Goal: Information Seeking & Learning: Learn about a topic

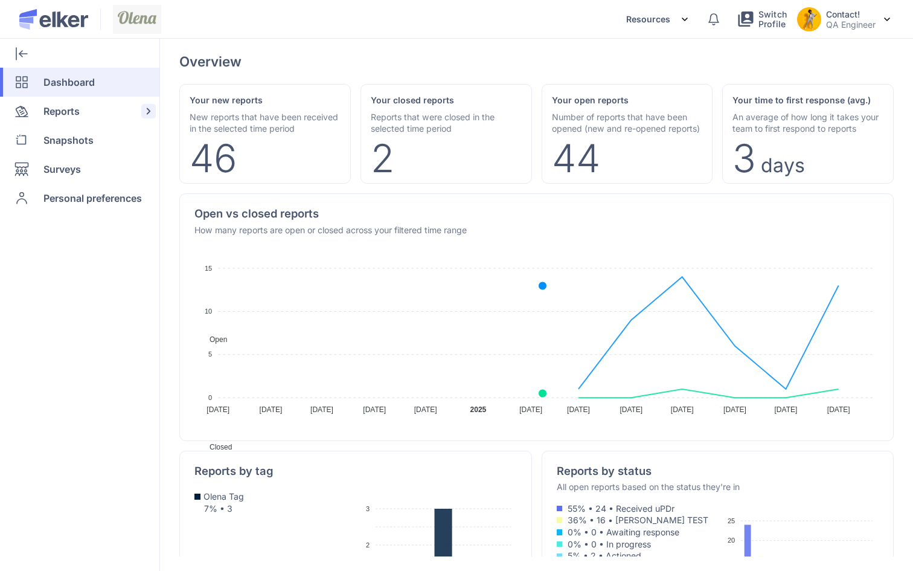
click at [68, 115] on span "Reports" at bounding box center [61, 111] width 36 height 29
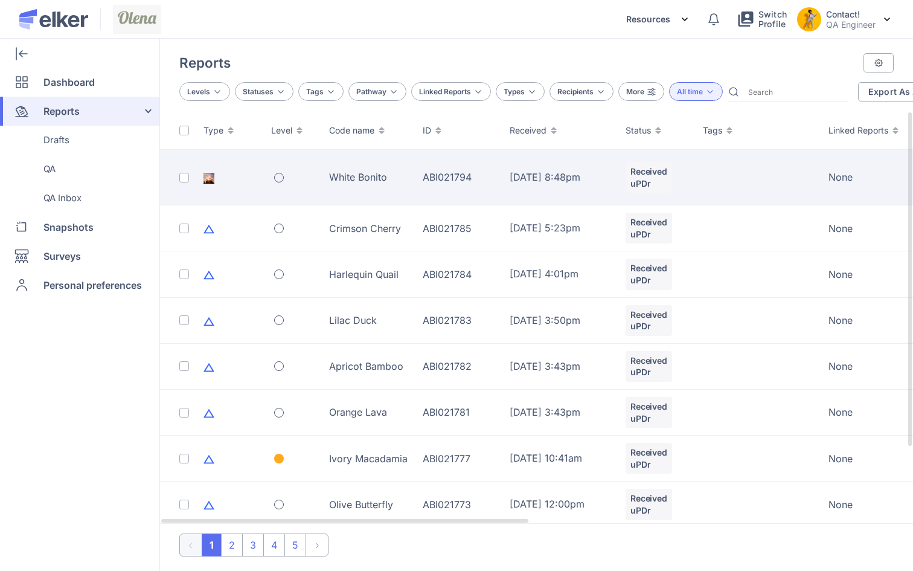
click at [382, 179] on div "White Bonito" at bounding box center [368, 176] width 79 height 13
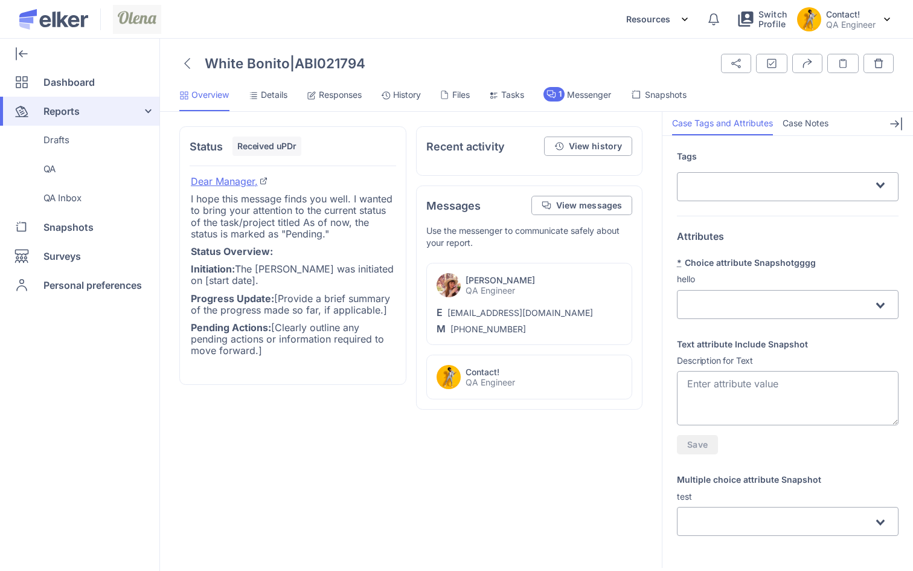
click at [463, 95] on span "Files" at bounding box center [461, 95] width 18 height 12
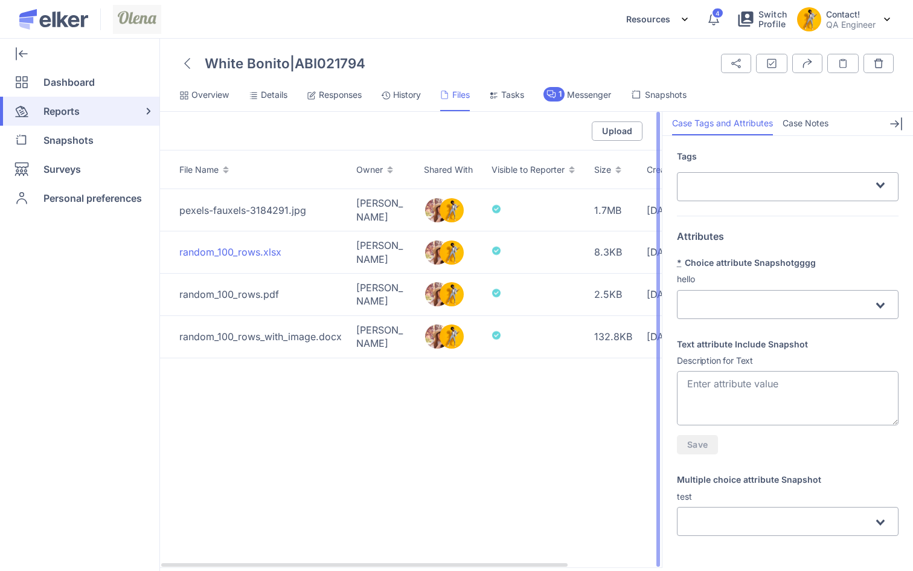
click at [247, 249] on div "random_100_rows.xlsx" at bounding box center [260, 251] width 162 height 13
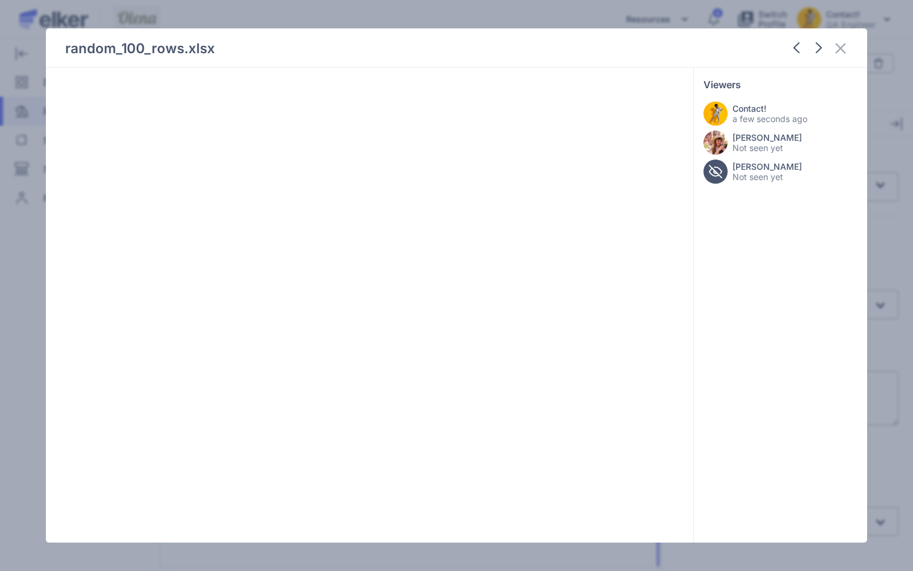
click at [2, 199] on div "random_100_rows.xlsx Viewers Contact! a few seconds ago [PERSON_NAME] Not seen …" at bounding box center [456, 285] width 913 height 571
click at [838, 49] on icon at bounding box center [840, 48] width 14 height 14
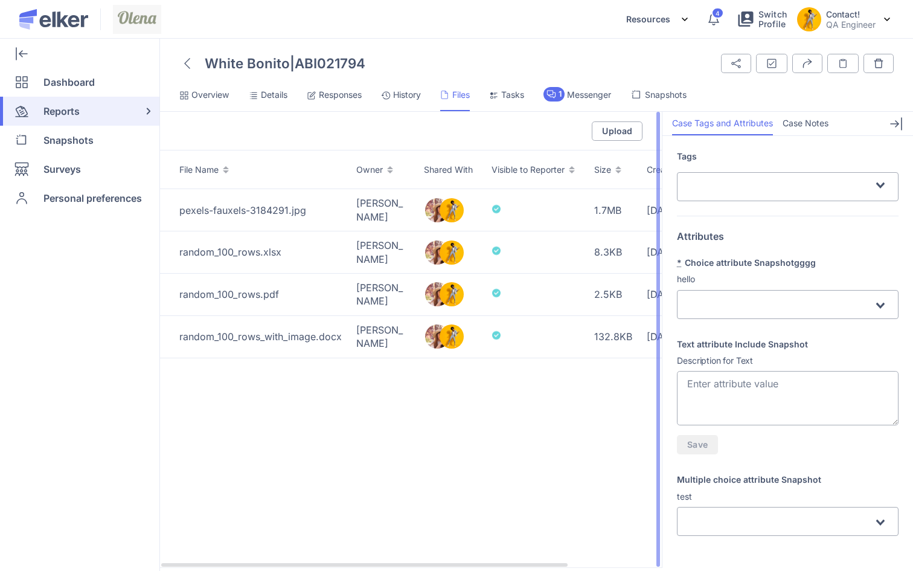
click at [234, 425] on div "File Name Owner Shared With Visible to Reporter Size Created Actions pexels-fau…" at bounding box center [411, 358] width 502 height 417
click at [222, 214] on div "pexels-fauxels-3184291.jpg" at bounding box center [260, 210] width 162 height 13
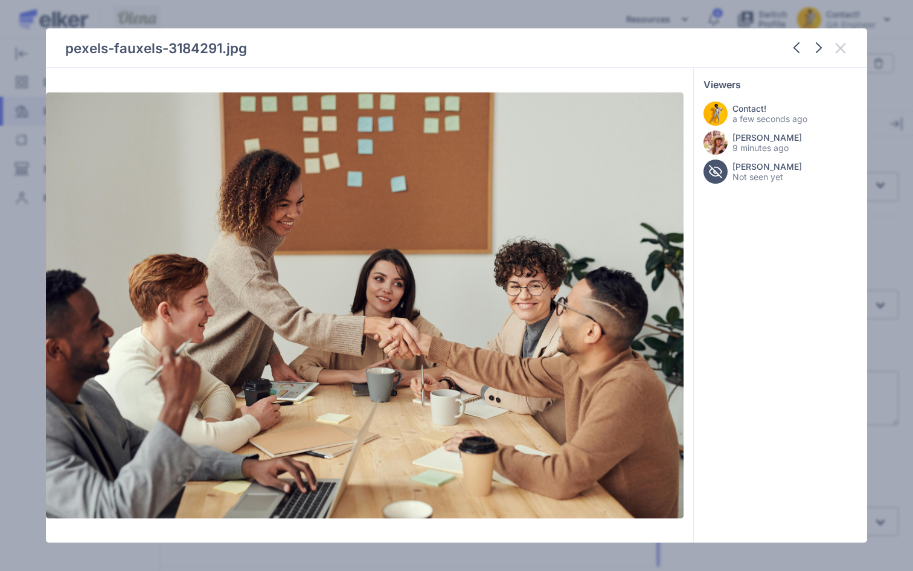
click at [838, 42] on icon at bounding box center [840, 48] width 14 height 14
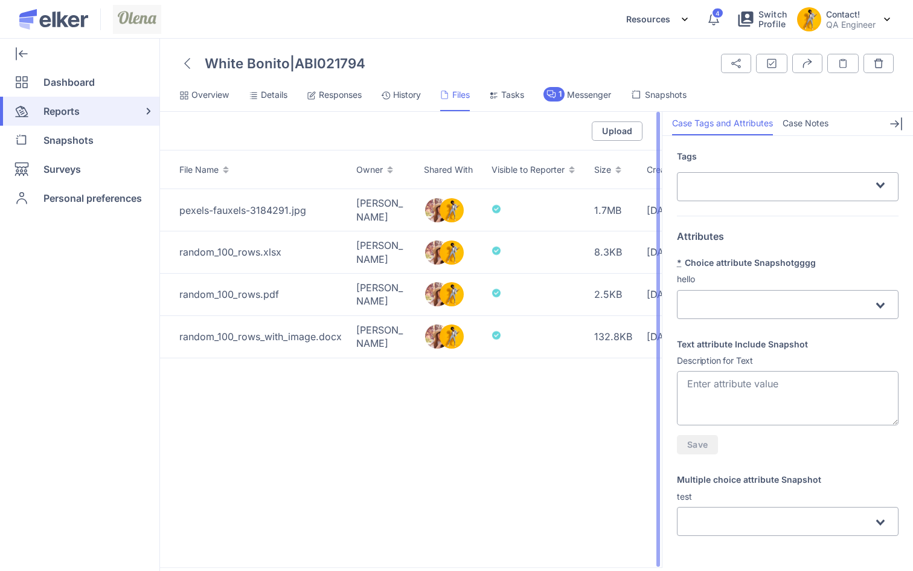
click at [187, 62] on icon at bounding box center [187, 64] width 5 height 10
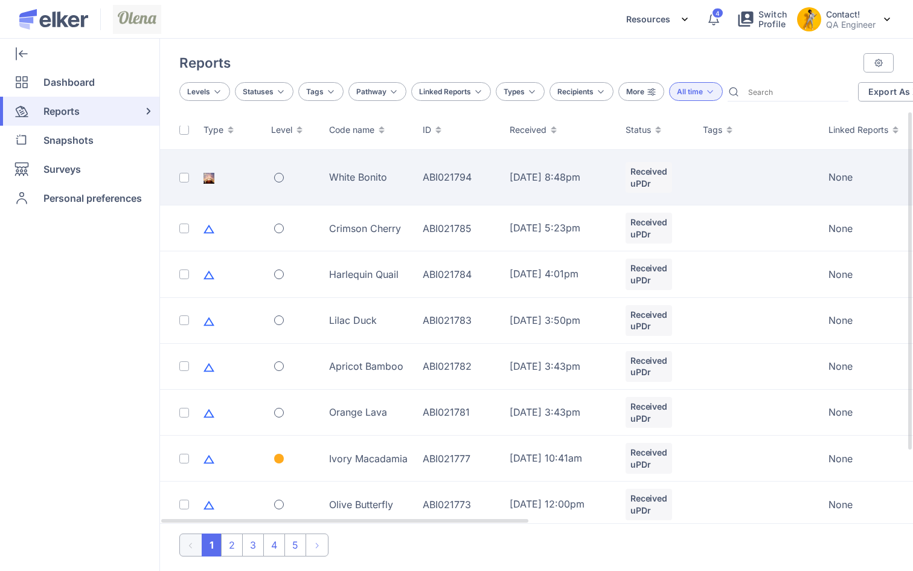
click at [386, 162] on td "White Bonito" at bounding box center [369, 178] width 94 height 56
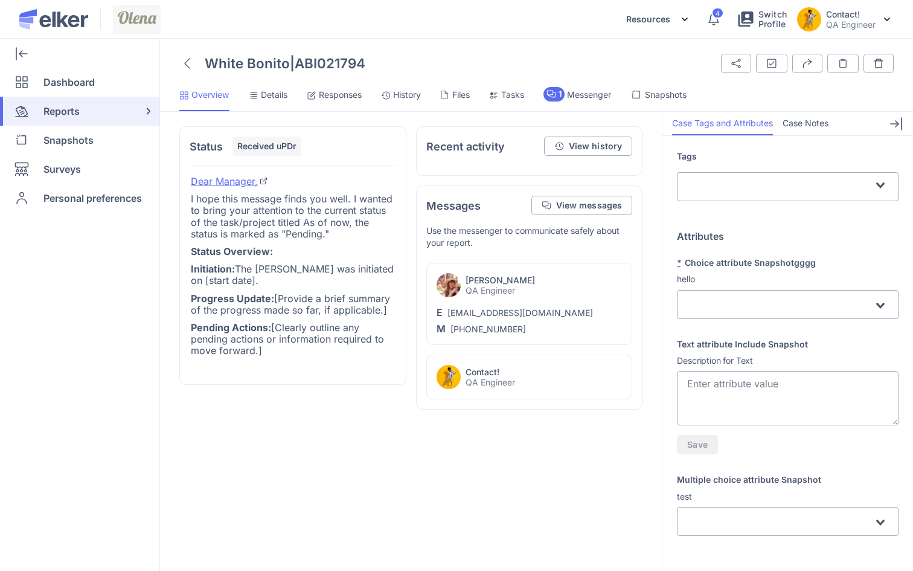
click at [455, 94] on span "Files" at bounding box center [461, 95] width 18 height 12
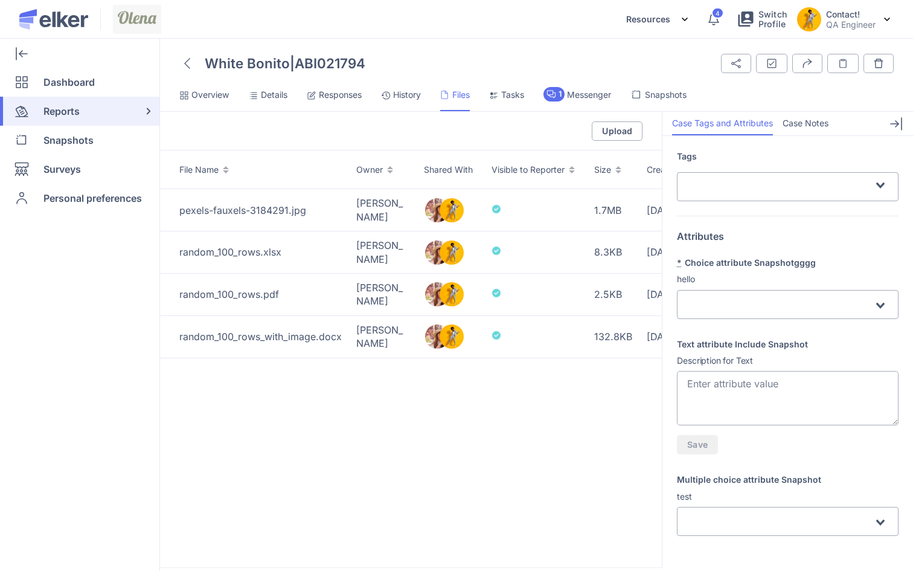
click at [509, 97] on span "Tasks" at bounding box center [512, 95] width 23 height 12
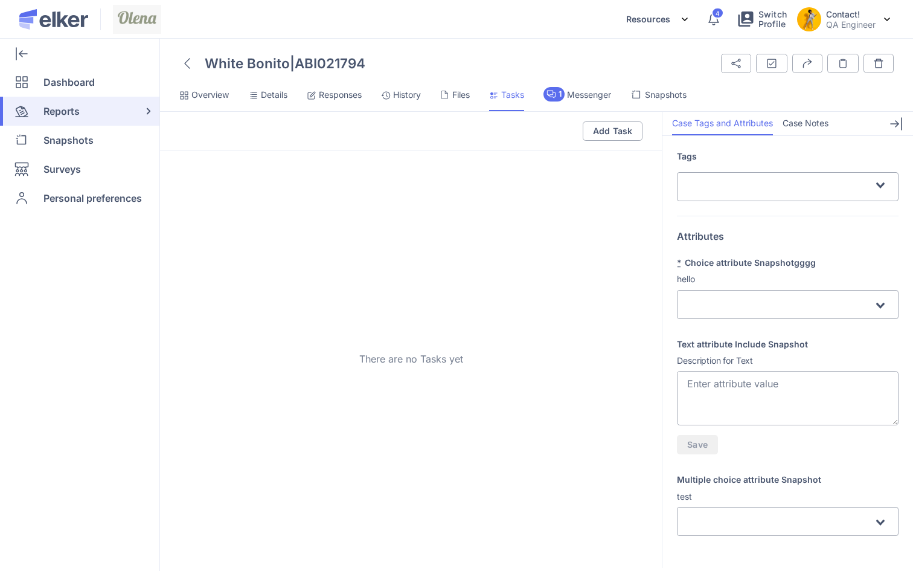
click at [489, 103] on li "Files" at bounding box center [506, 99] width 35 height 24
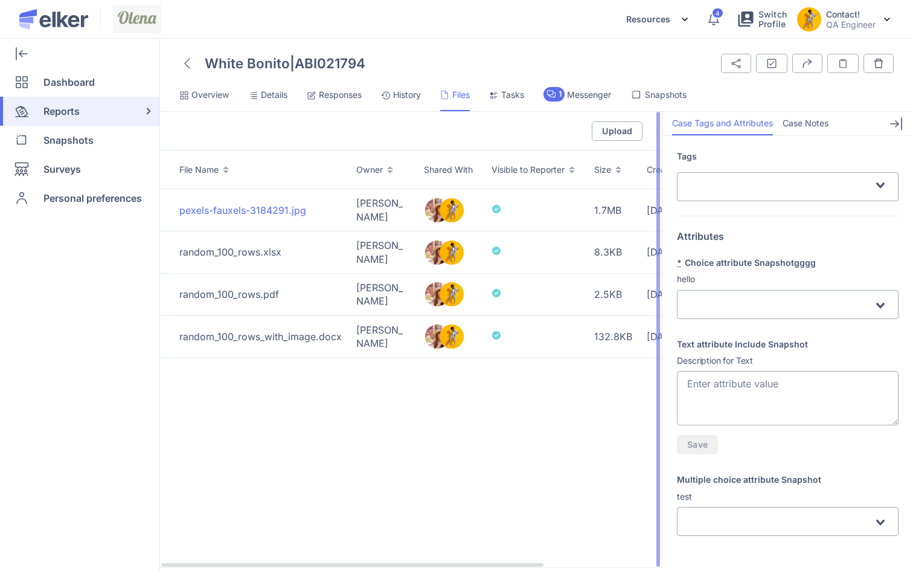
click at [243, 210] on div "pexels-fauxels-3184291.jpg" at bounding box center [260, 210] width 162 height 13
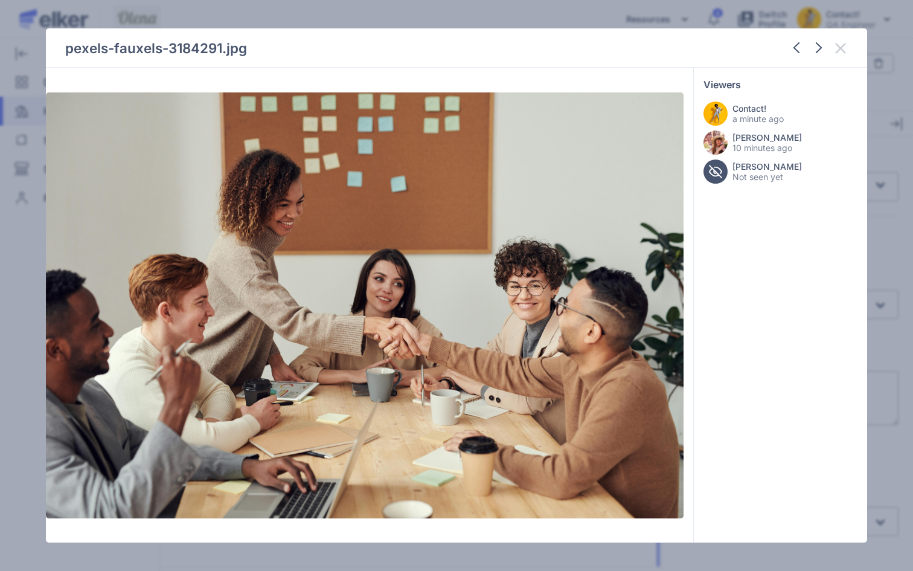
click at [837, 50] on icon at bounding box center [840, 48] width 14 height 14
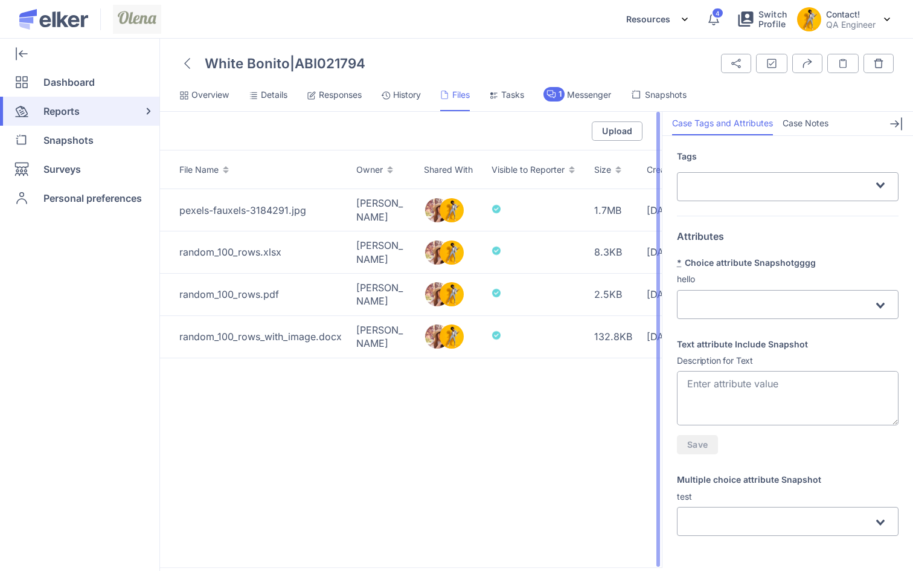
click at [181, 61] on div at bounding box center [187, 63] width 16 height 21
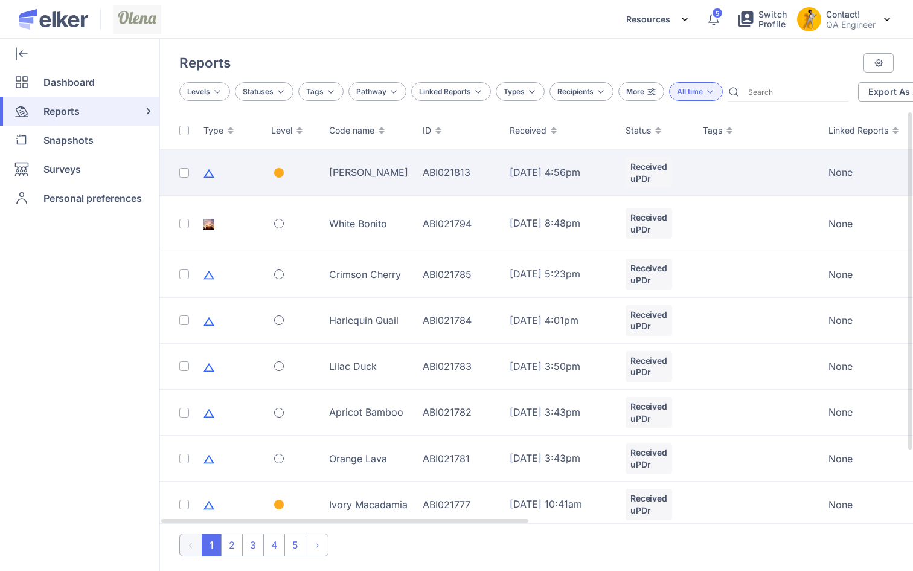
click at [338, 175] on div "Violet Boysenberry" at bounding box center [368, 171] width 79 height 13
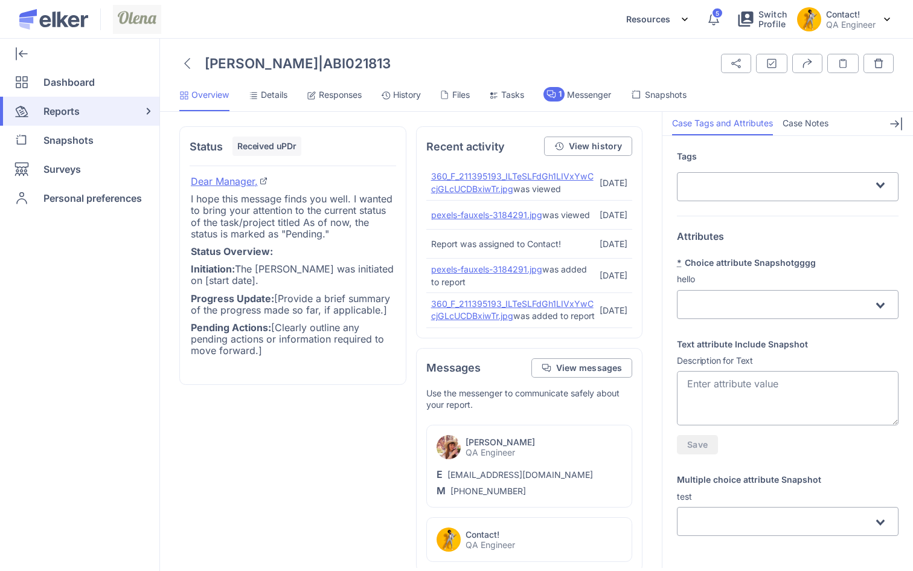
click at [271, 97] on span "Details" at bounding box center [274, 95] width 27 height 12
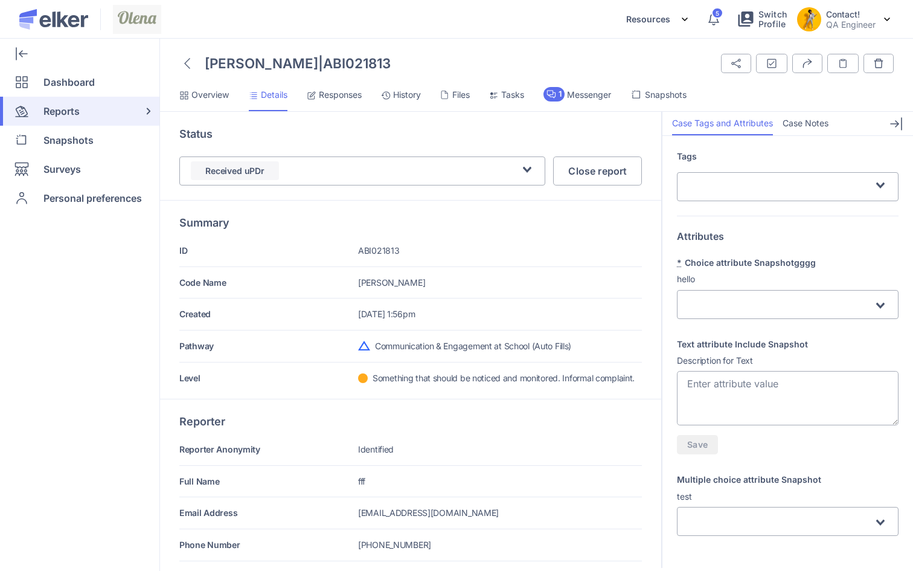
click at [381, 100] on li "Responses" at bounding box center [401, 99] width 40 height 24
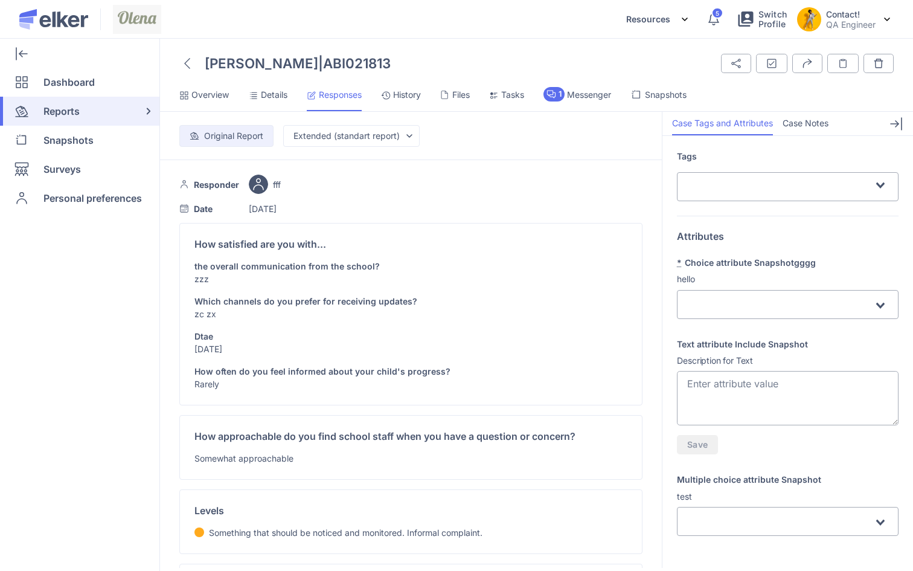
click at [292, 97] on ul "Overview Details Responses History Files Tasks 1 Messenger Snapshots" at bounding box center [536, 99] width 753 height 25
click at [464, 91] on span "Files" at bounding box center [461, 95] width 18 height 12
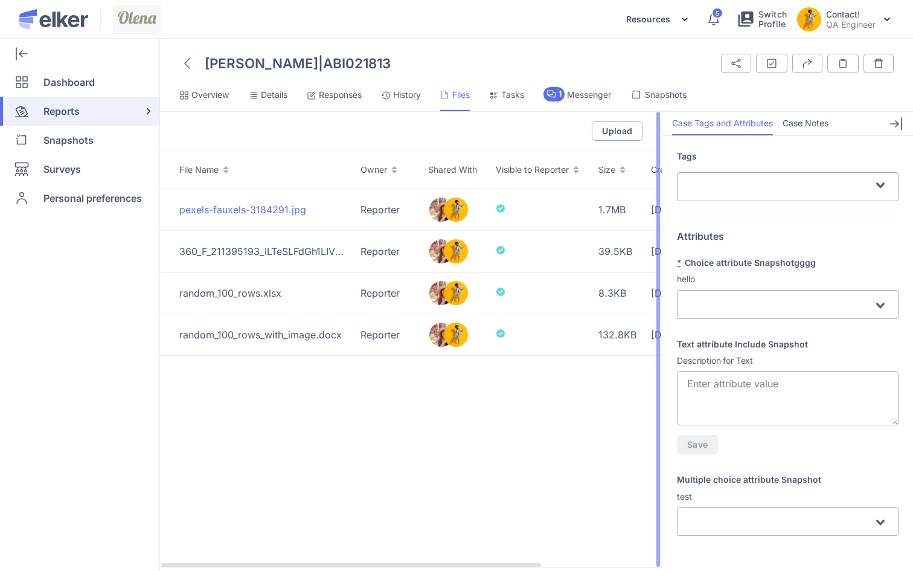
click at [245, 203] on div "pexels-fauxels-3184291.jpg" at bounding box center [262, 209] width 167 height 13
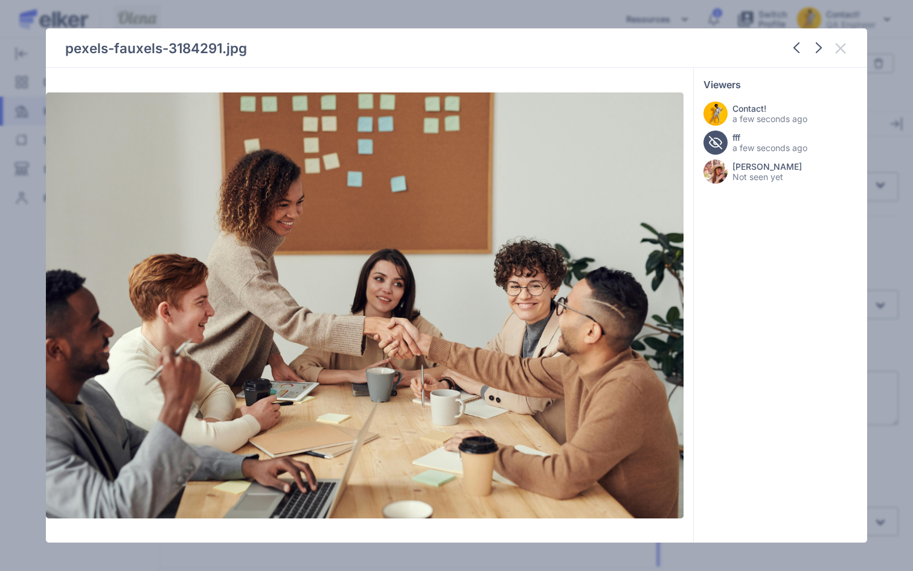
click at [839, 45] on icon at bounding box center [840, 48] width 14 height 14
